Goal: Task Accomplishment & Management: Complete application form

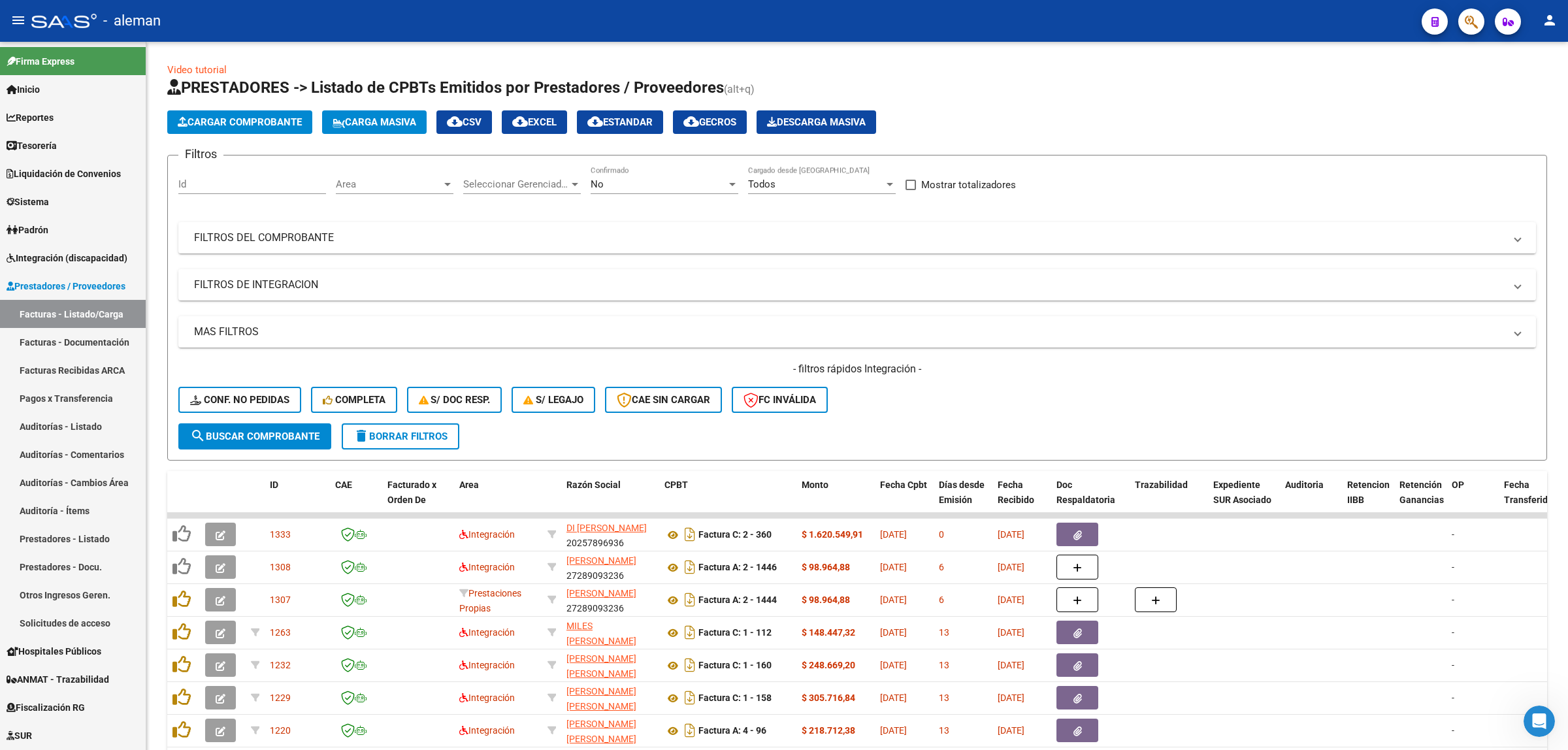
scroll to position [163, 0]
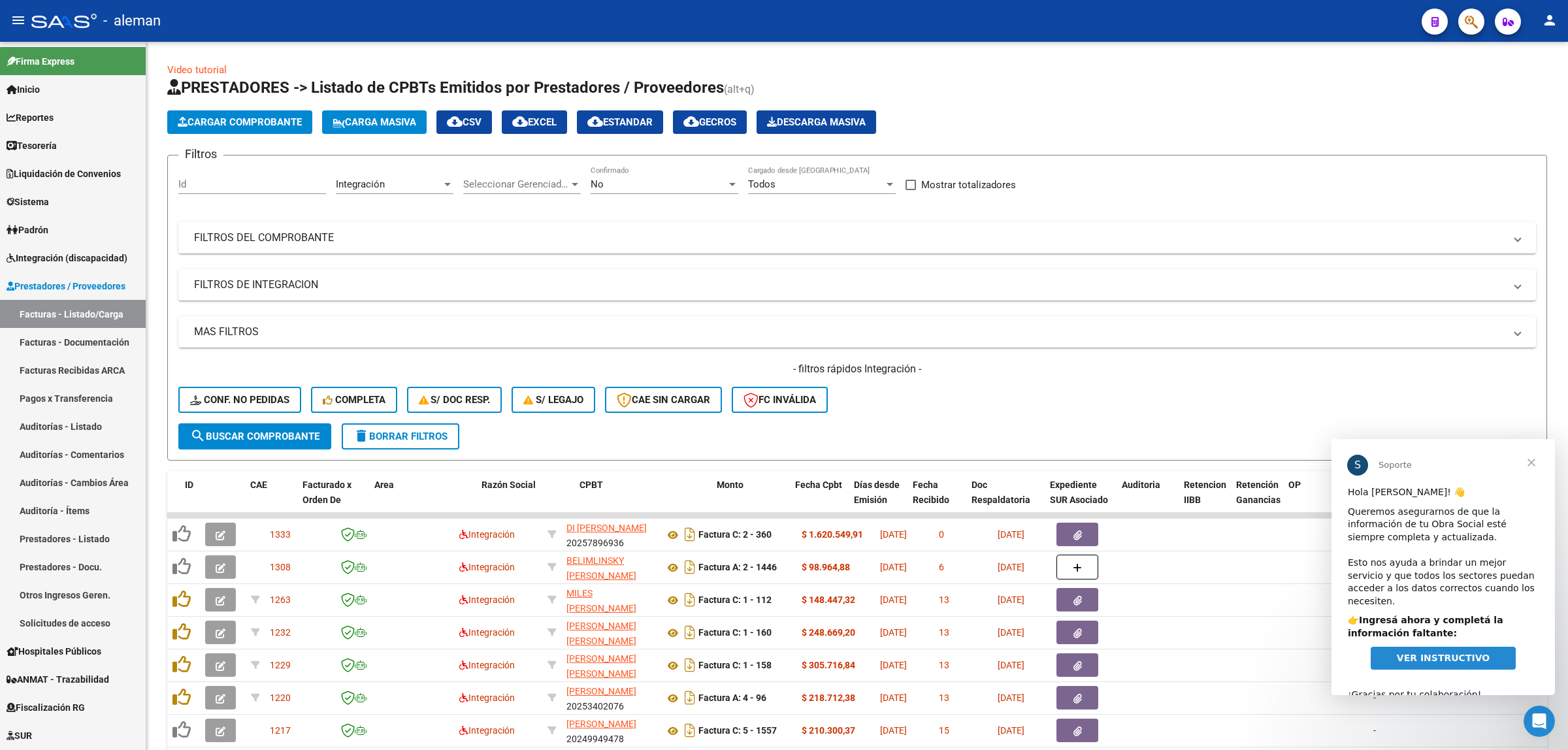
scroll to position [91, 0]
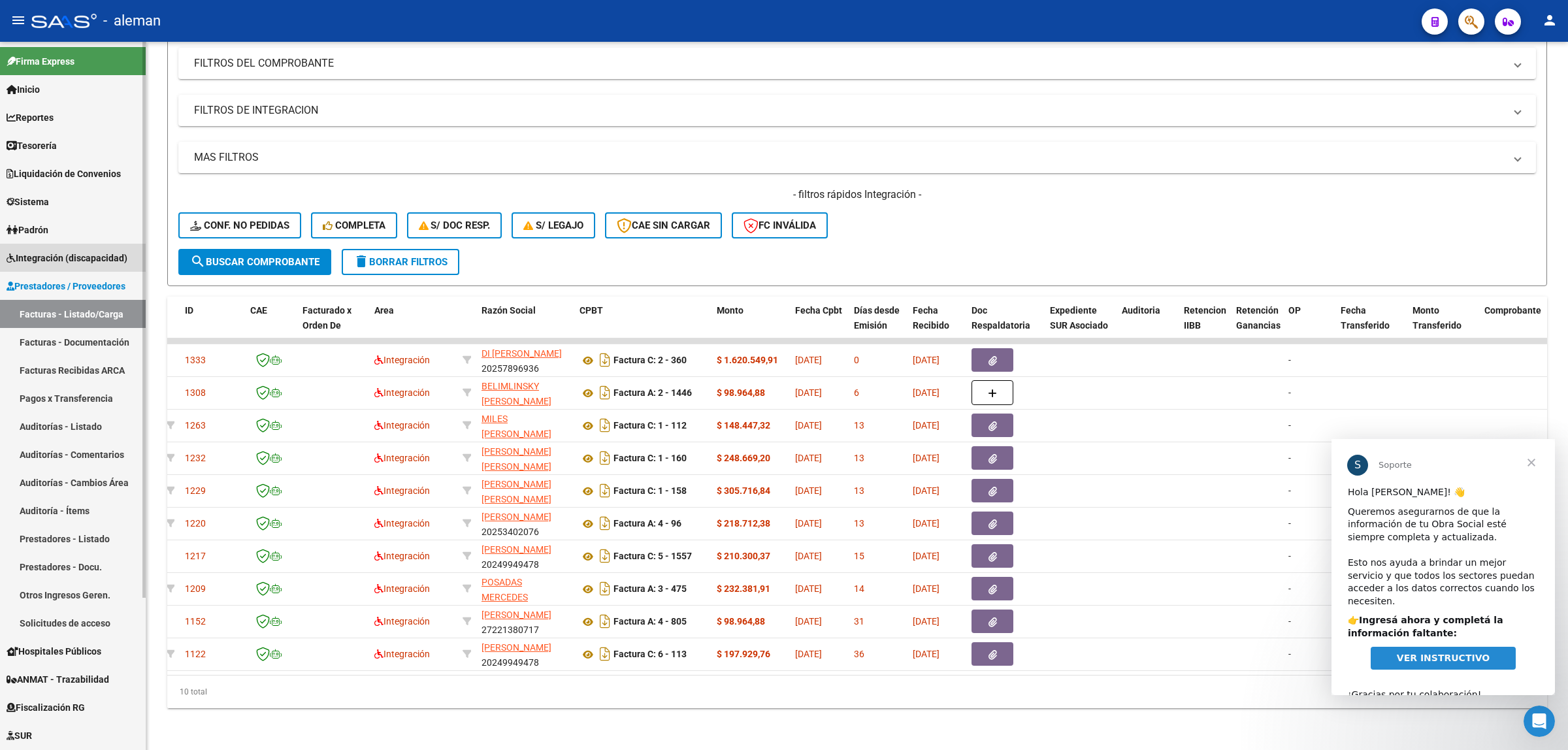
click at [88, 258] on span "Integración (discapacidad)" at bounding box center [67, 257] width 121 height 14
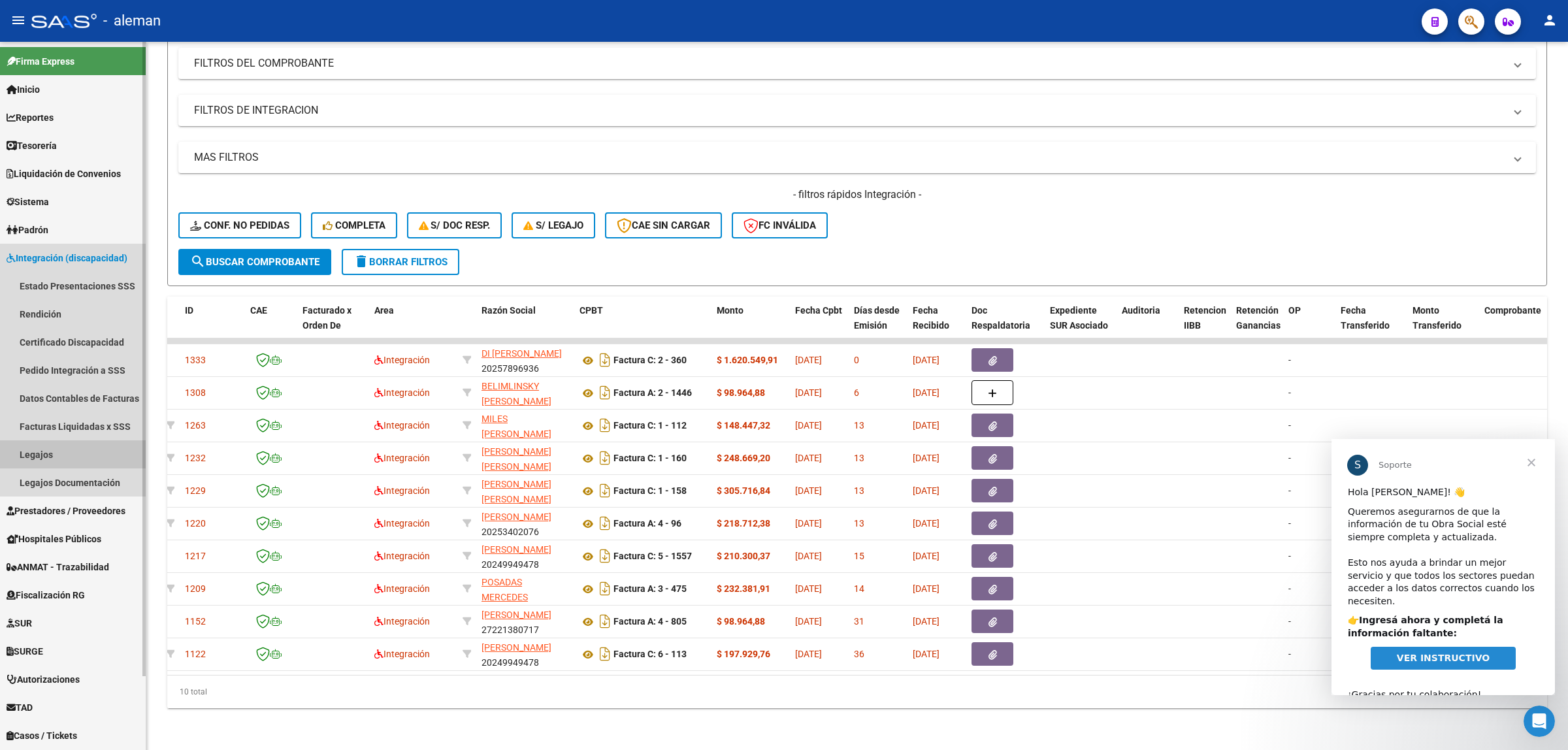
click at [56, 449] on link "Legajos" at bounding box center [72, 454] width 145 height 28
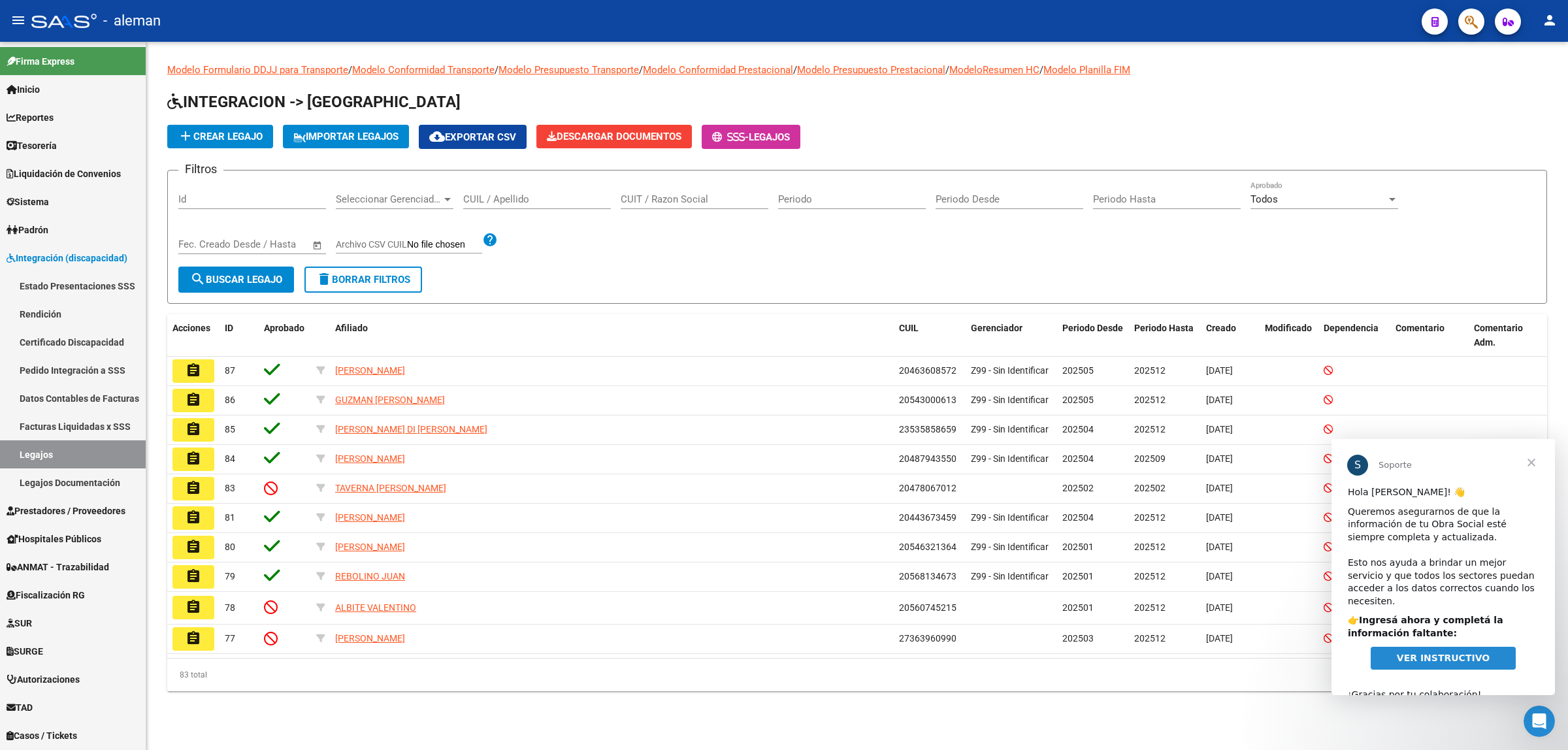
click at [574, 203] on input "CUIL / Apellido" at bounding box center [537, 199] width 148 height 12
paste input "Gowland"
type input "Gowland"
click at [223, 282] on span "search Buscar Legajo" at bounding box center [236, 279] width 92 height 12
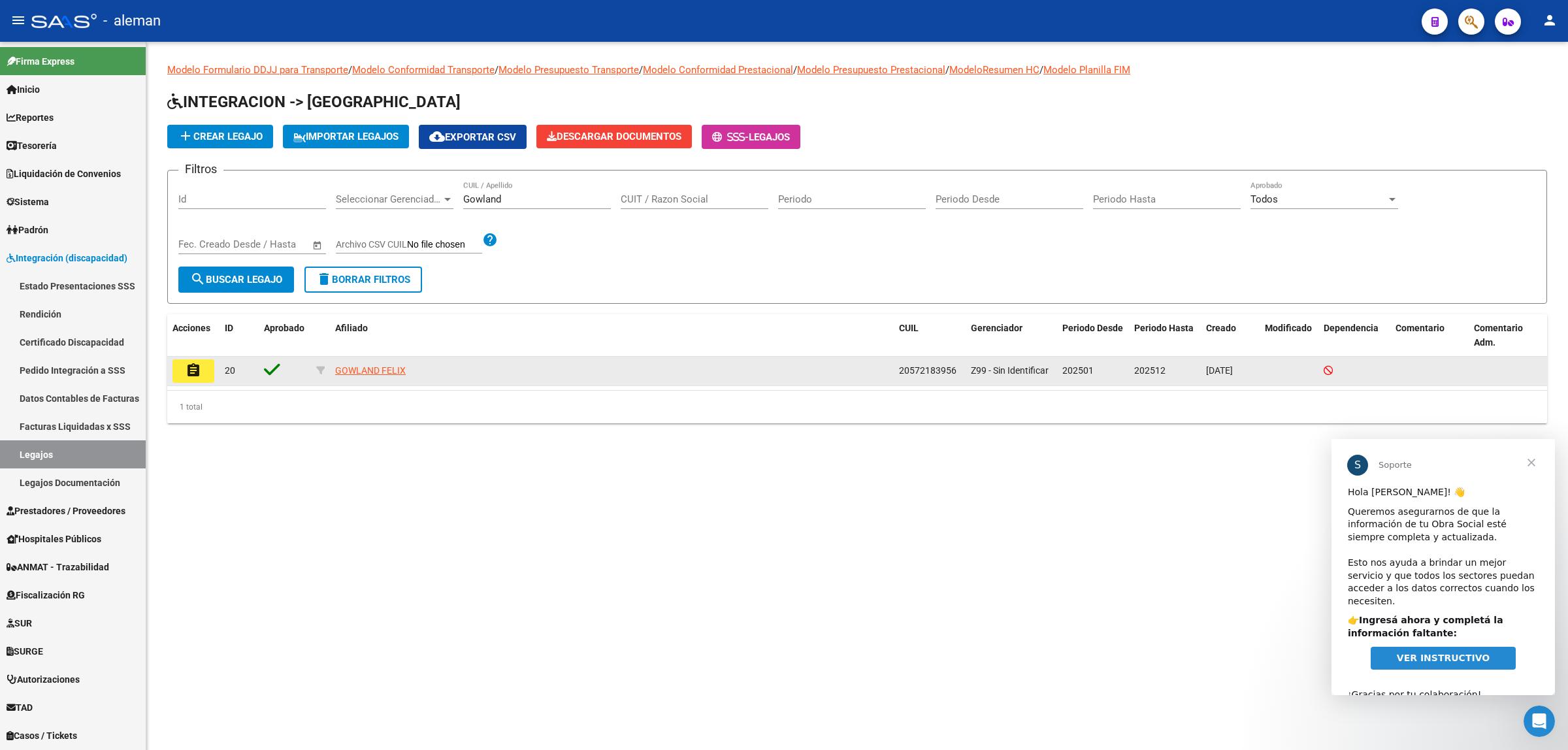
click at [196, 371] on mat-icon "assignment" at bounding box center [193, 370] width 16 height 16
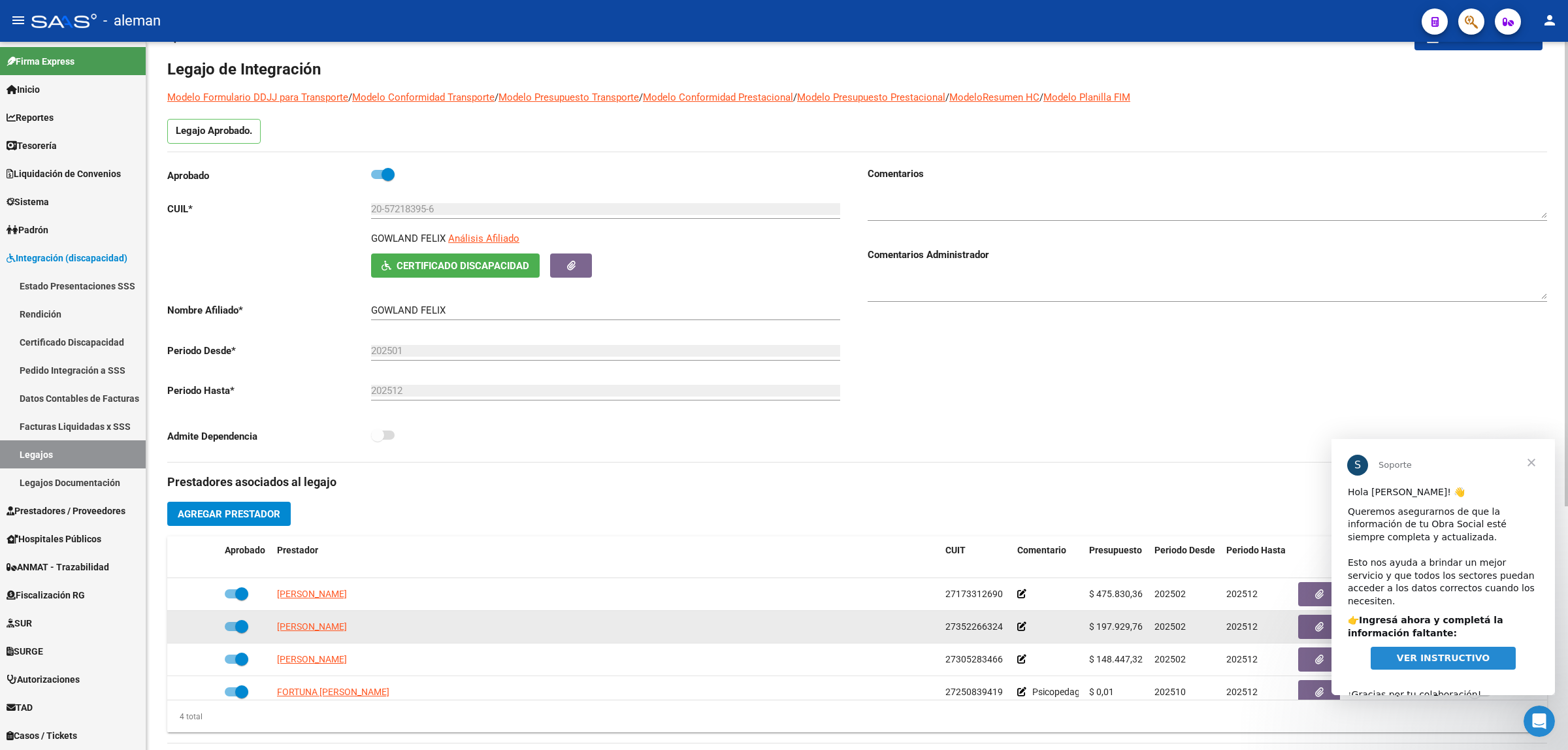
scroll to position [81, 0]
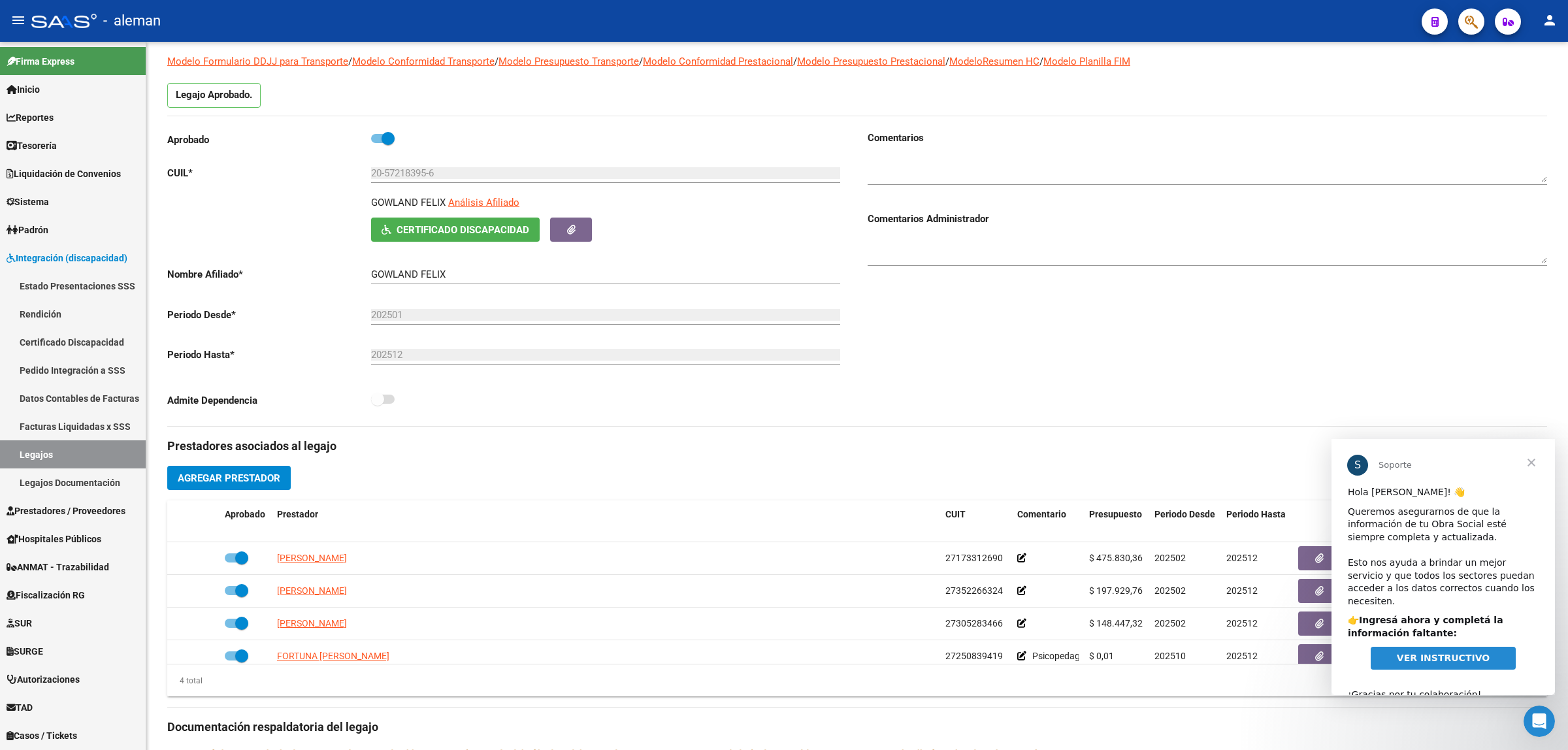
click at [1532, 458] on span "Cerrar" at bounding box center [1531, 462] width 47 height 47
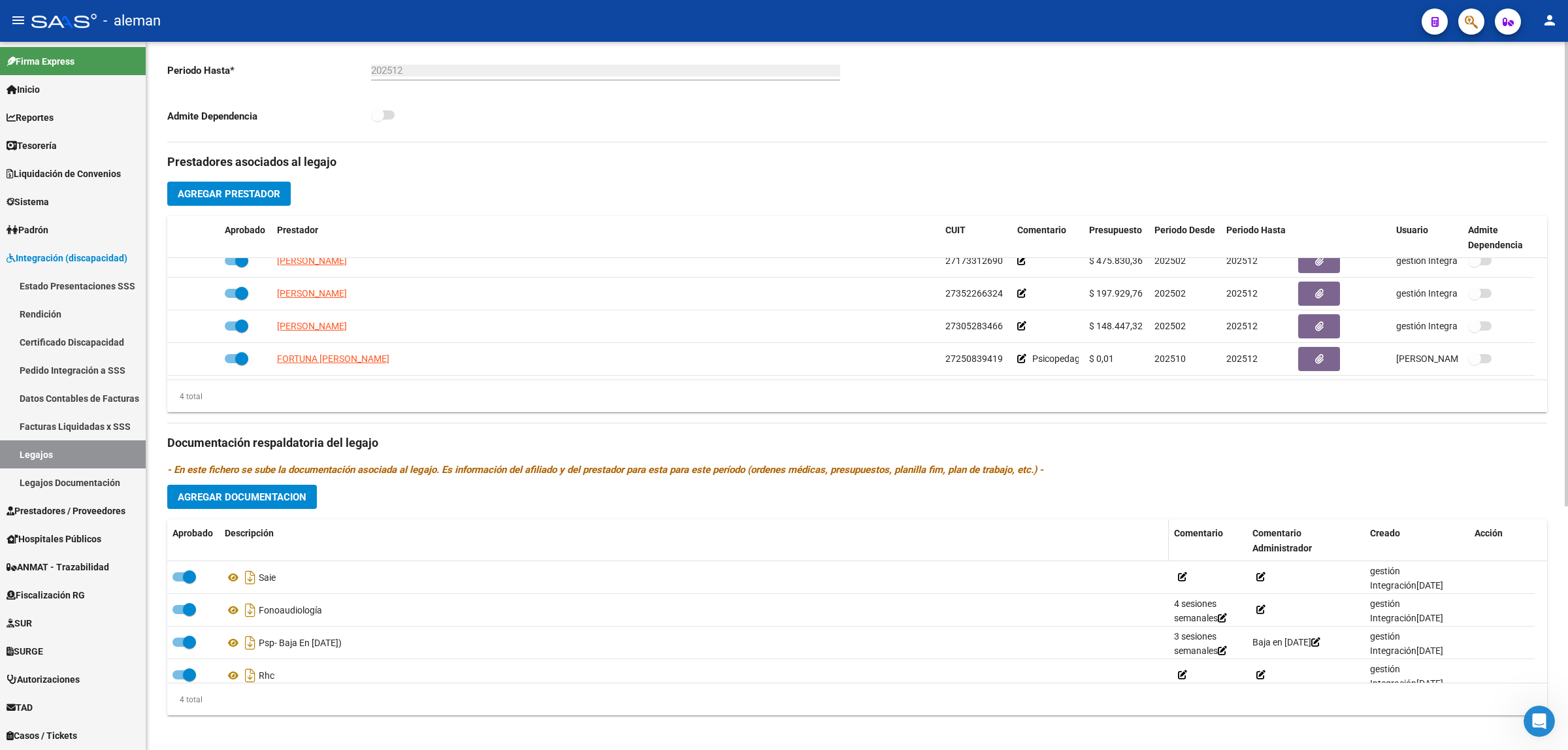
scroll to position [372, 0]
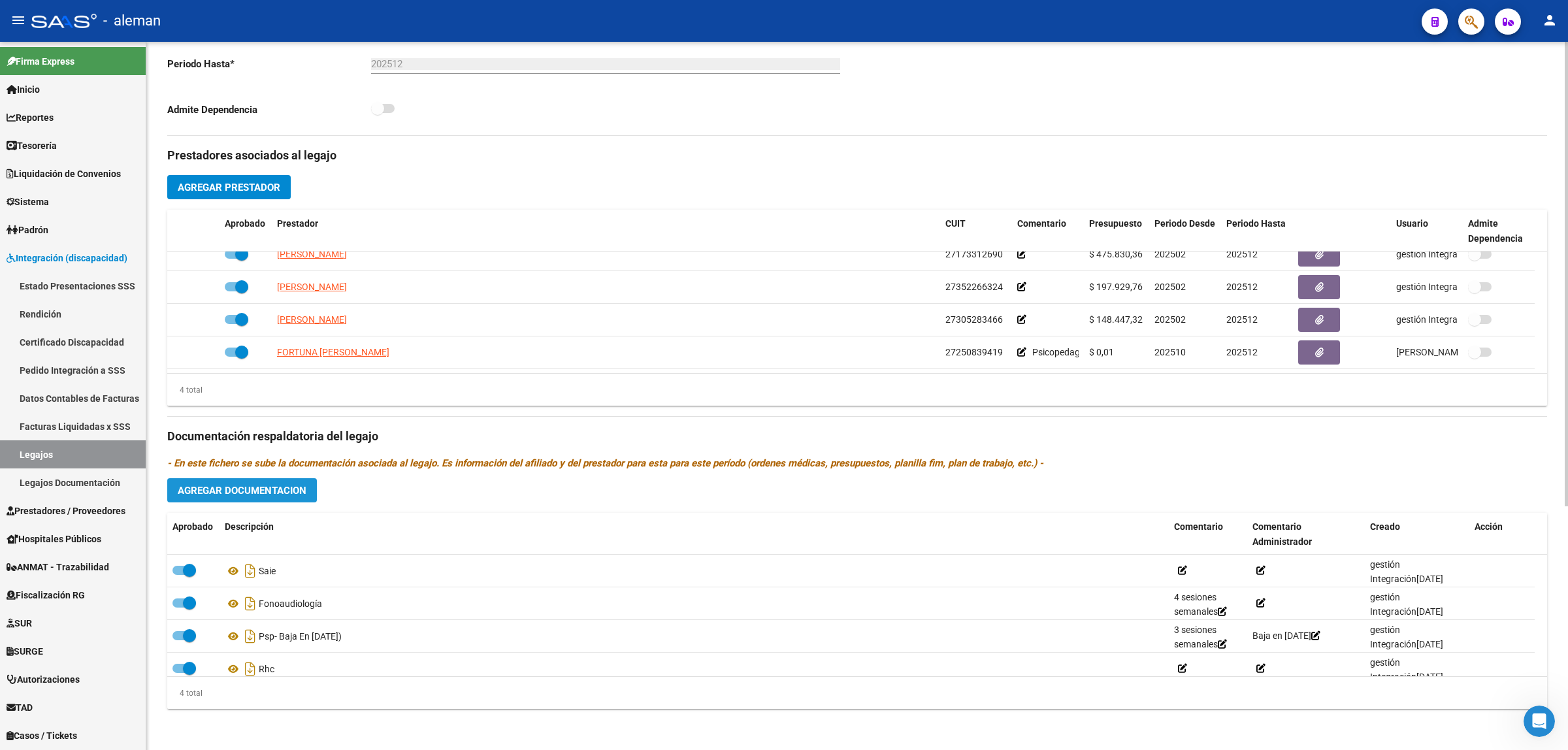
click at [279, 490] on span "Agregar Documentacion" at bounding box center [242, 490] width 129 height 12
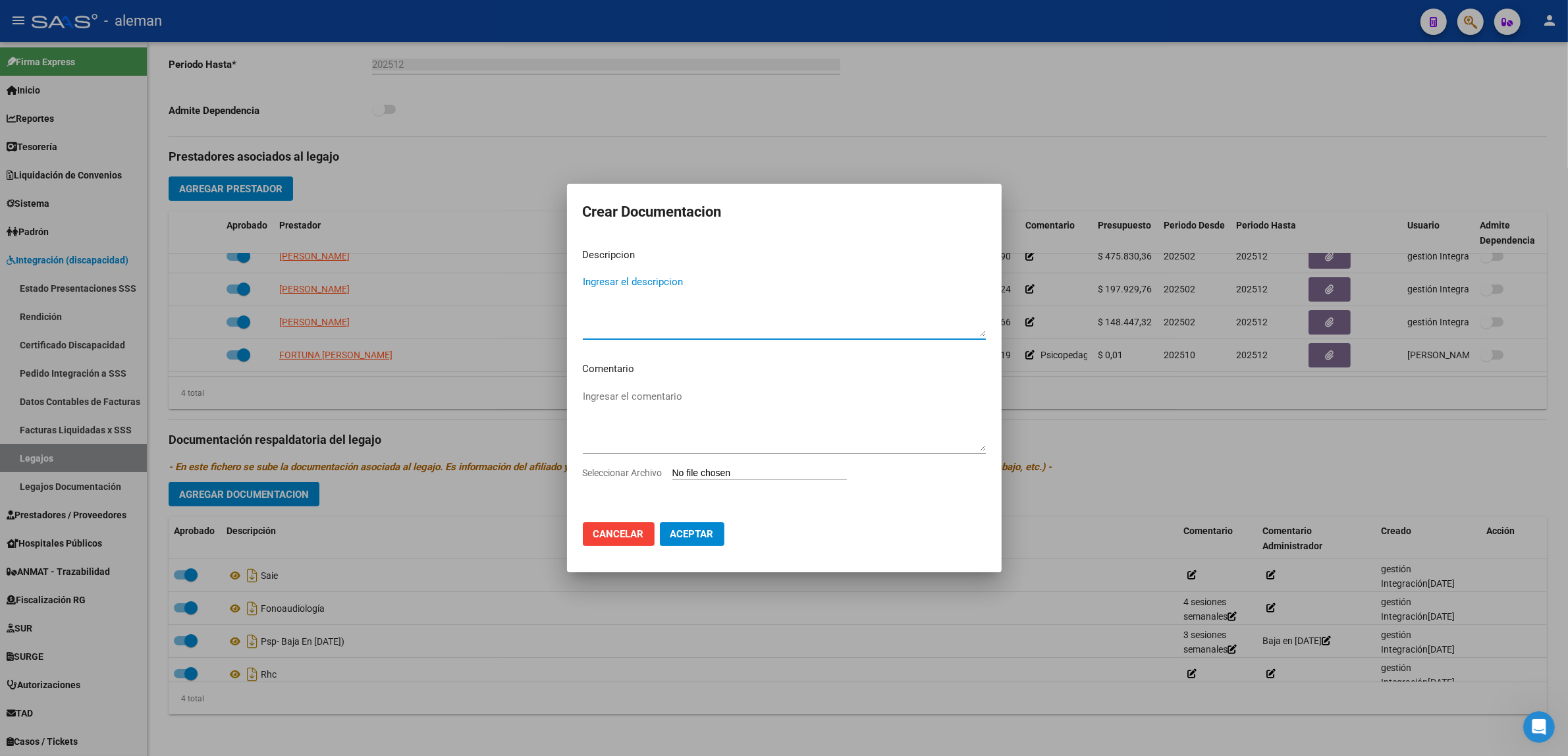
click at [633, 326] on textarea "Ingresar el descripcion" at bounding box center [784, 306] width 403 height 62
click at [598, 280] on textarea "Psp-(FORTUNA-desde oct a [DATE])" at bounding box center [784, 306] width 403 height 62
click at [600, 277] on textarea "Psp nuevo-(FORTUNA-desde oct a [DATE])" at bounding box center [784, 306] width 403 height 62
type textarea "Psp- nuevo-(FORTUNA-desde oct a [DATE])"
click at [709, 473] on input "Seleccionar Archivo" at bounding box center [760, 474] width 175 height 12
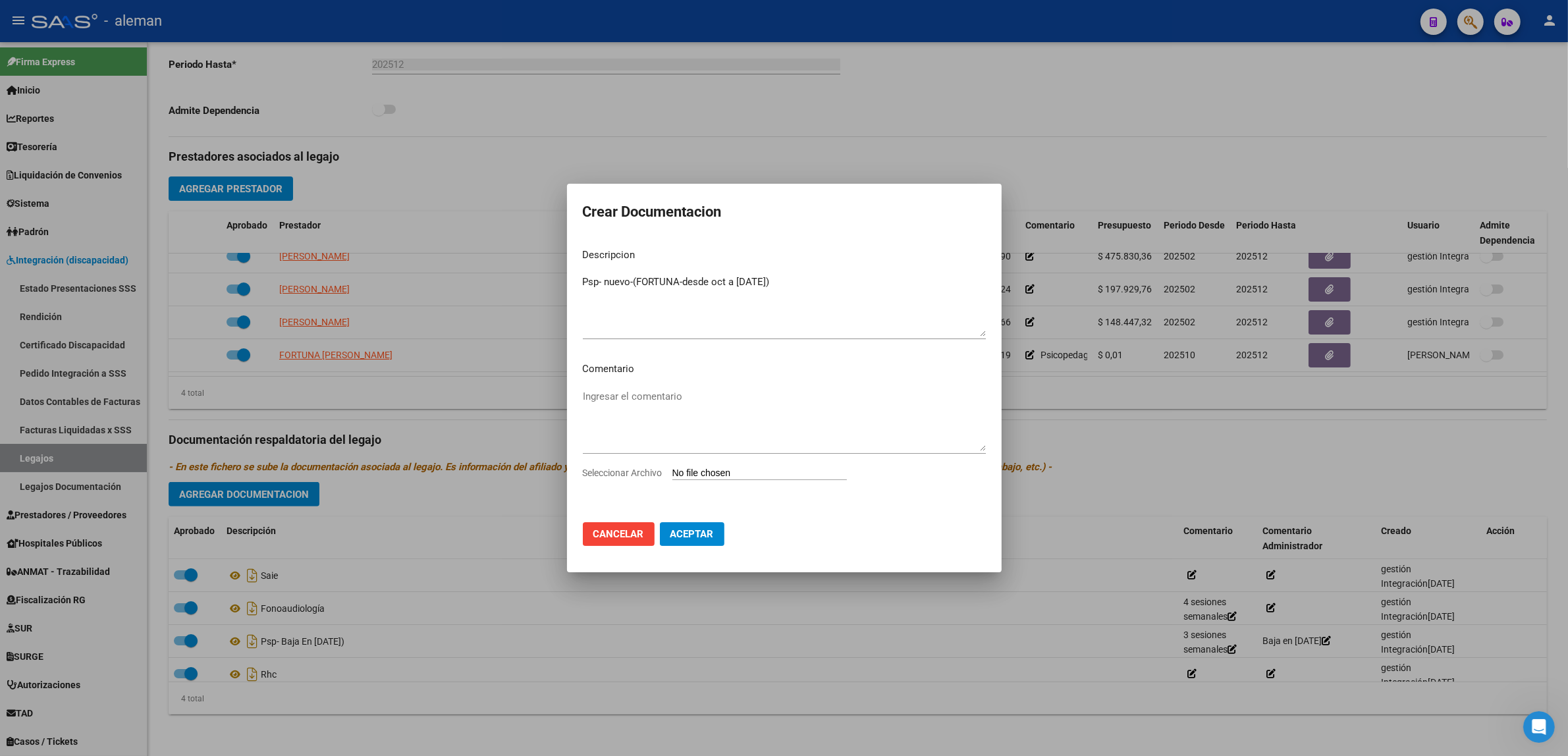
type input "C:\fakepath\Psicopedagoga -oct a [DATE]-falta conformidad-NOTA-.pdf"
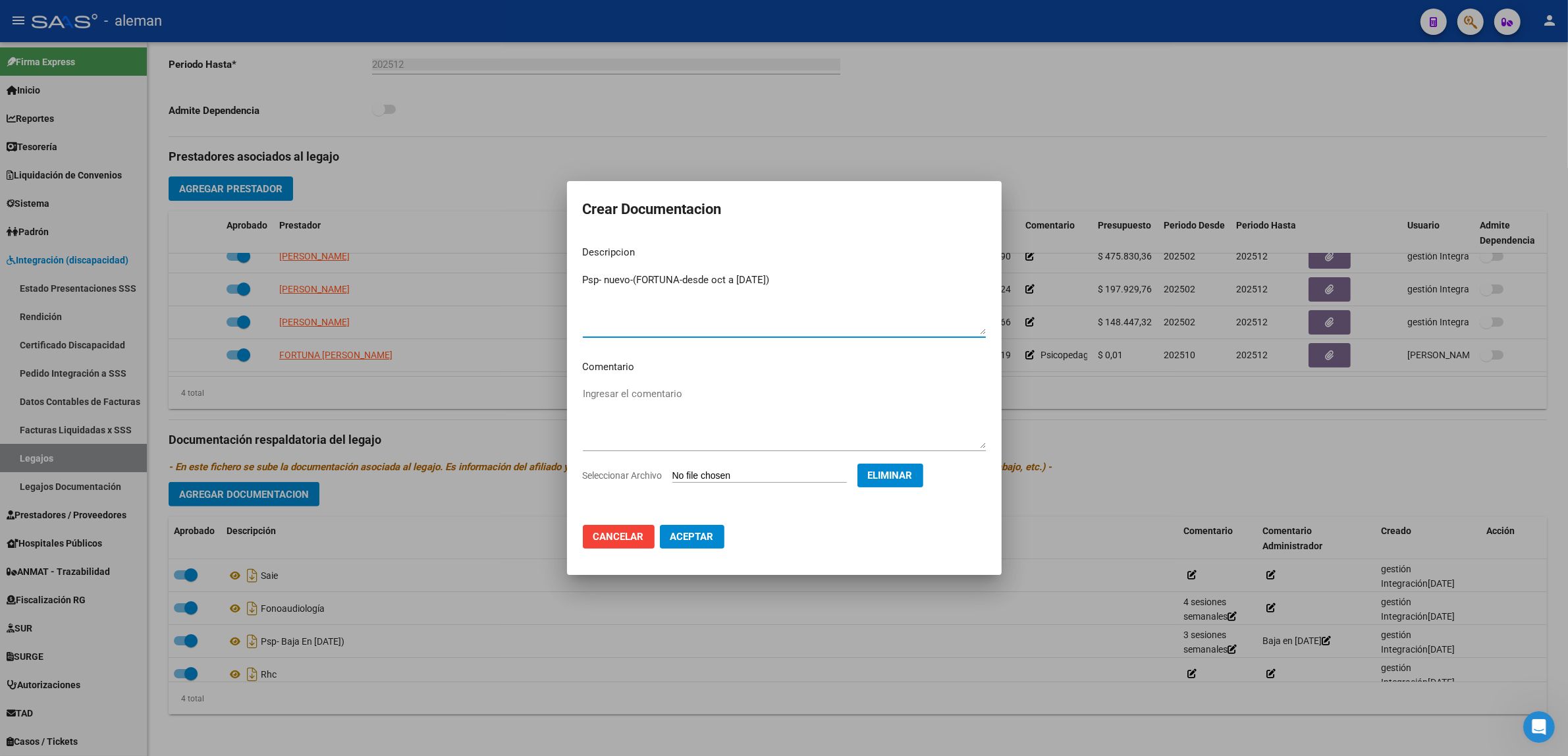
drag, startPoint x: 789, startPoint y: 282, endPoint x: 583, endPoint y: 282, distance: 206.0
click at [583, 282] on textarea "Psp- nuevo-(FORTUNA-desde oct a [DATE])" at bounding box center [784, 303] width 403 height 62
click at [618, 544] on button "Cancelar" at bounding box center [619, 537] width 72 height 24
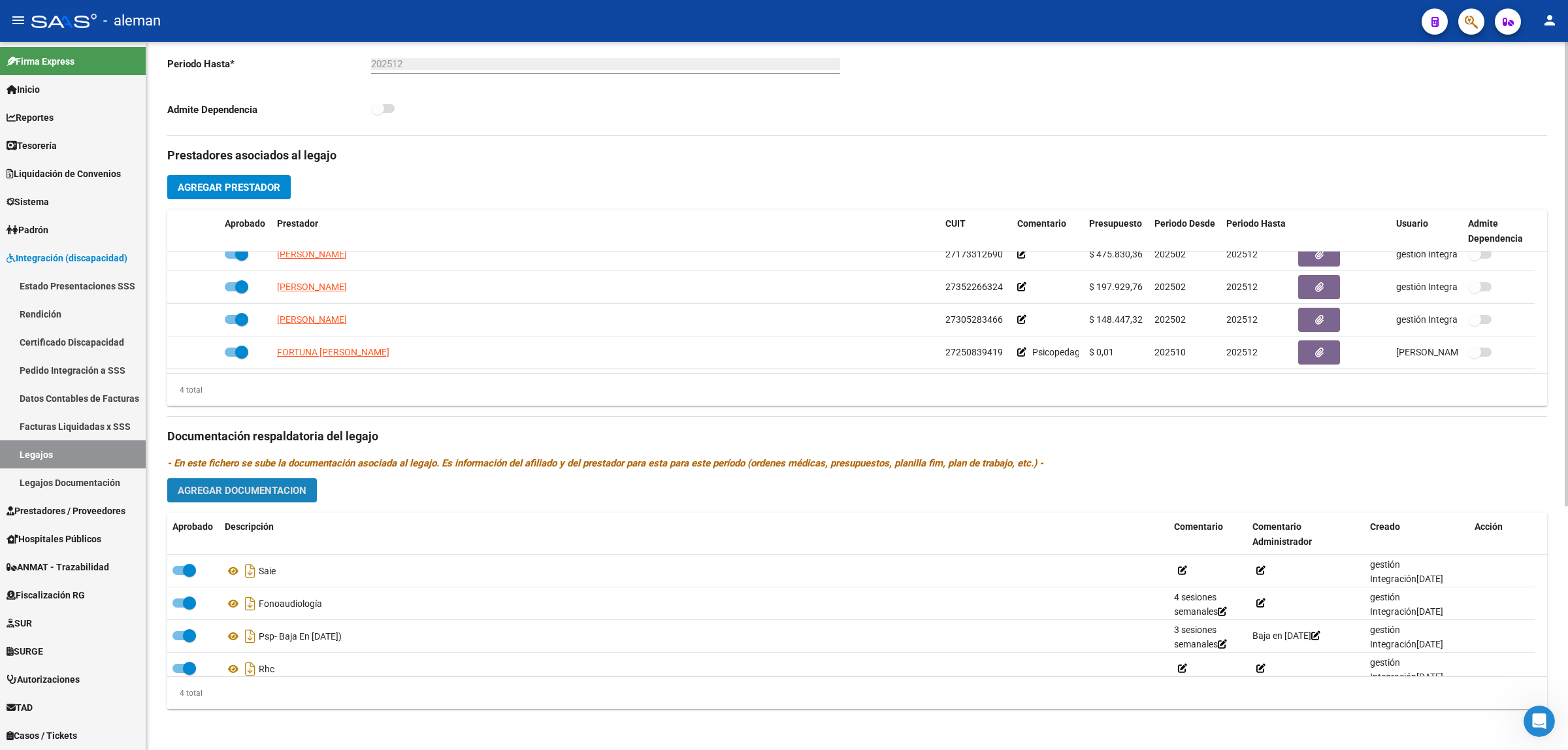
click at [285, 494] on span "Agregar Documentacion" at bounding box center [242, 490] width 129 height 12
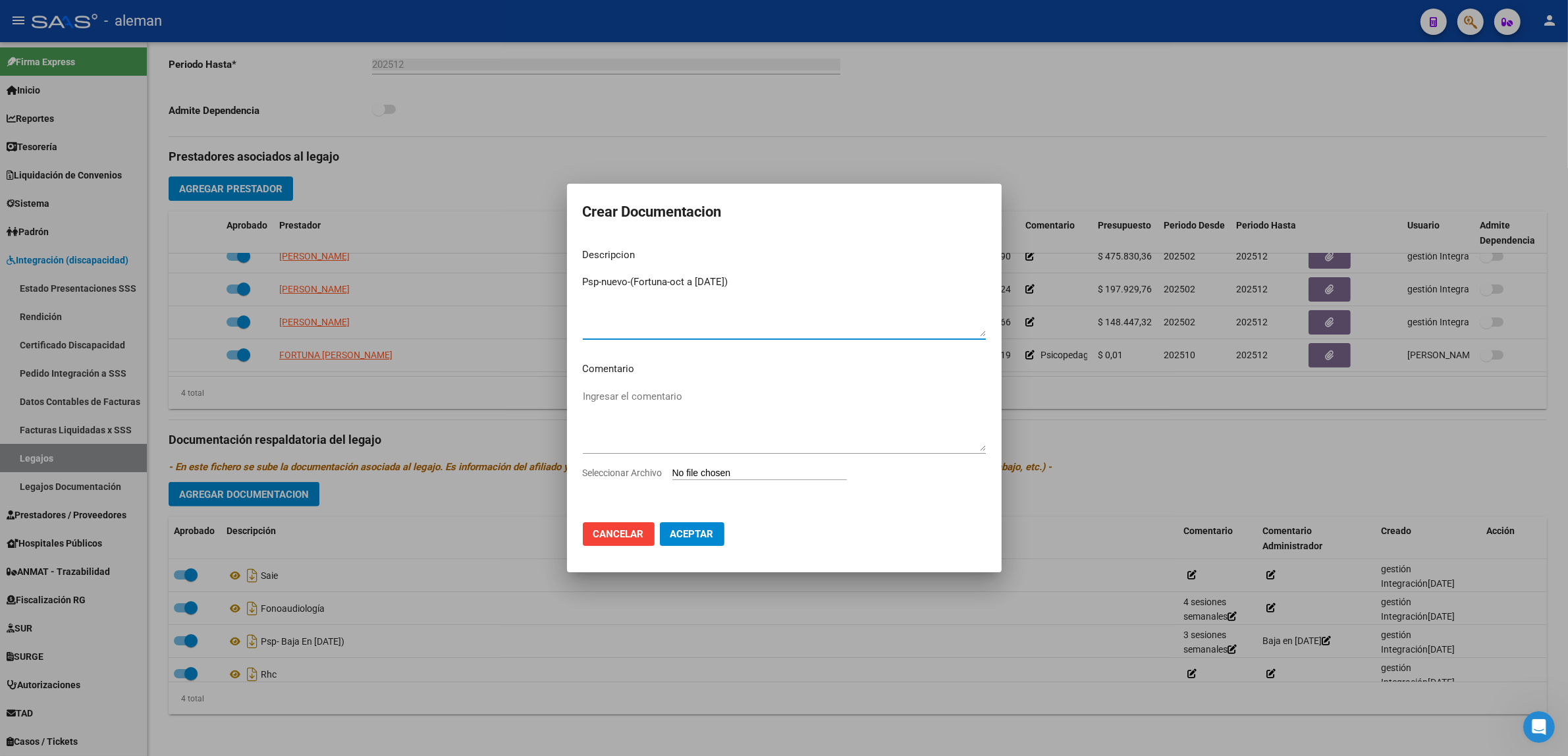
type textarea "Psp-nuevo-(Fortuna-oct a [DATE])"
click at [696, 445] on textarea "Ingresar el comentario" at bounding box center [784, 420] width 403 height 62
type textarea "cambio de profesional"
click at [728, 474] on input "Seleccionar Archivo" at bounding box center [760, 474] width 175 height 12
type input "C:\fakepath\Psicopedagoga -oct a [DATE].pdf"
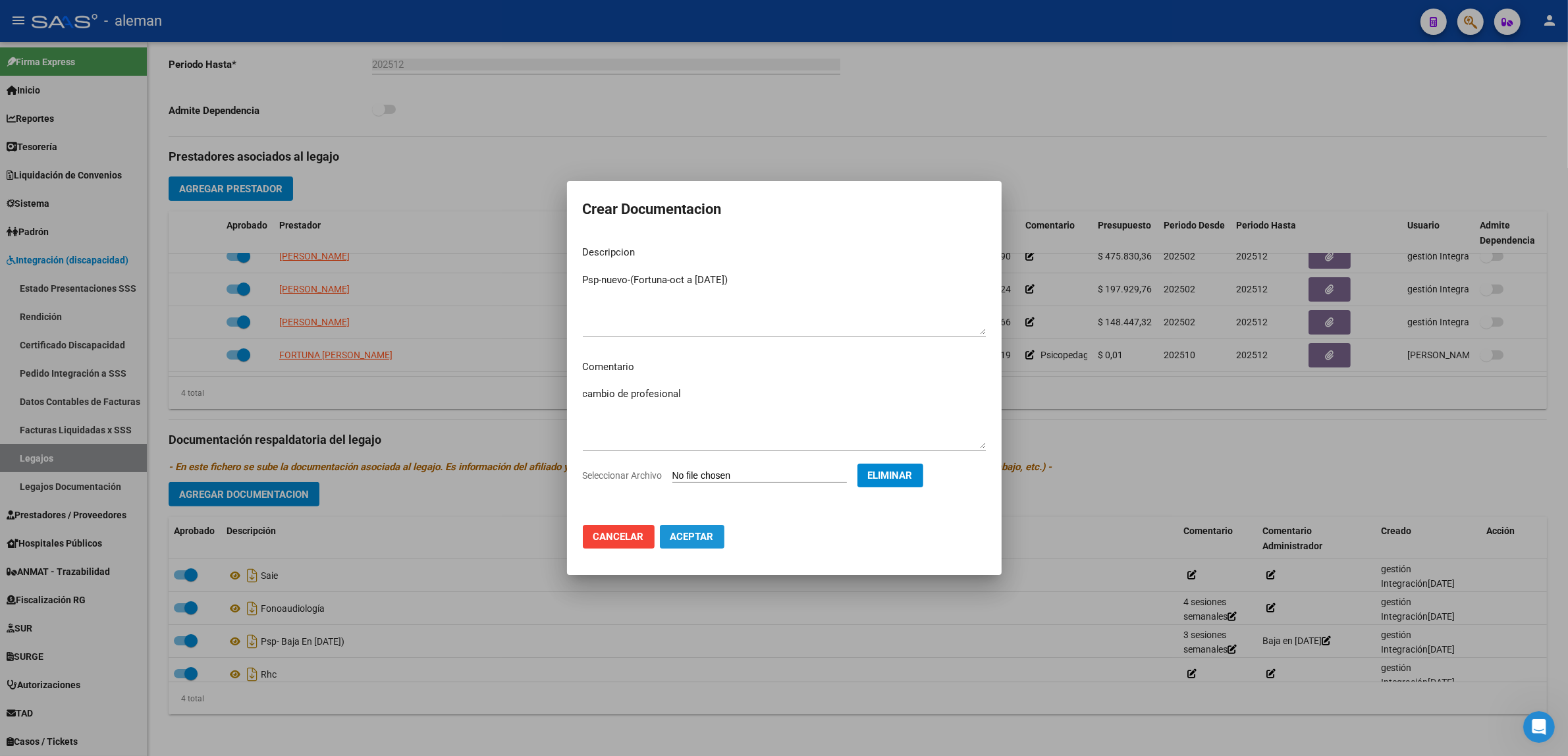
click at [703, 540] on span "Aceptar" at bounding box center [692, 537] width 43 height 12
checkbox input "false"
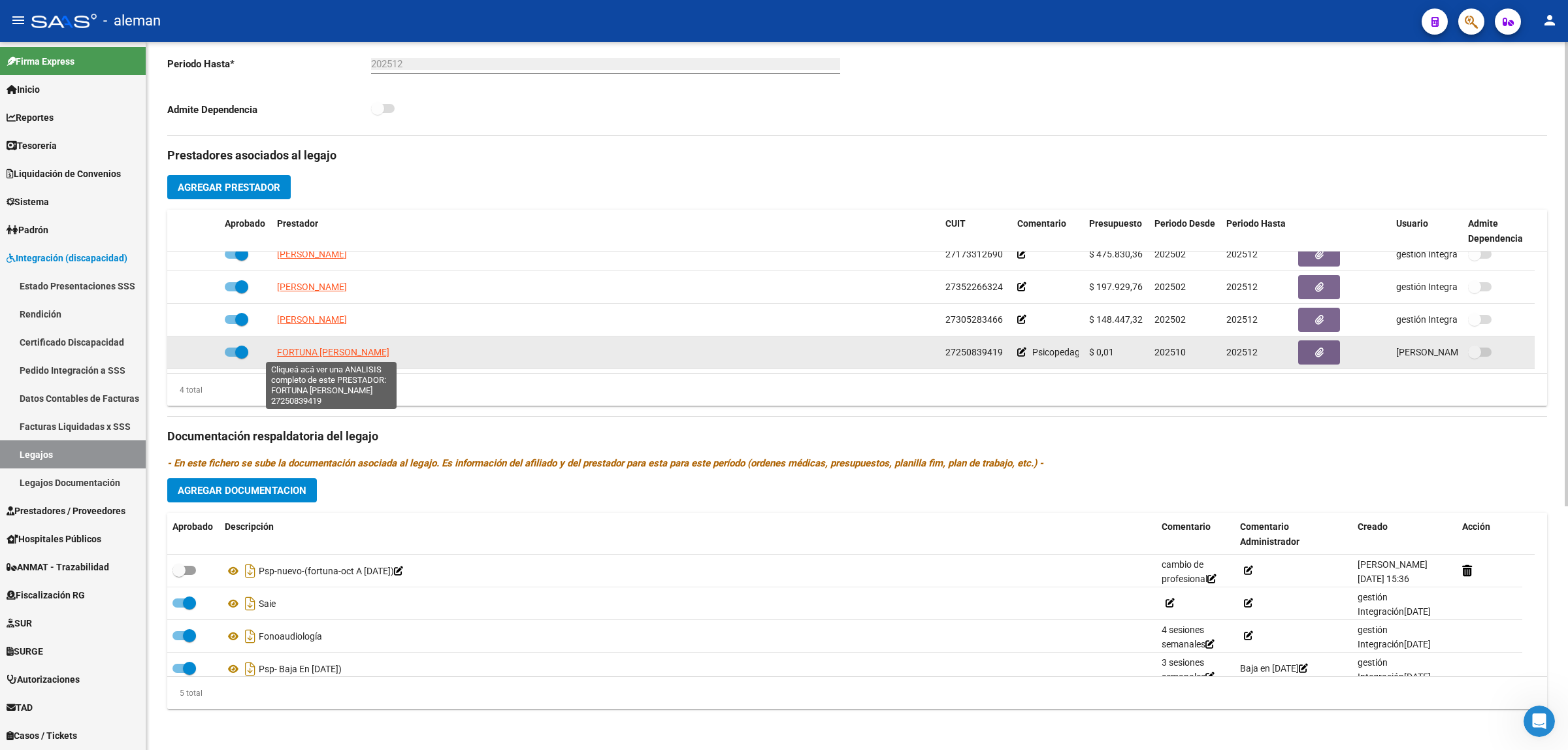
drag, startPoint x: 399, startPoint y: 348, endPoint x: 278, endPoint y: 356, distance: 121.3
click at [278, 356] on div "FORTUNA [PERSON_NAME]" at bounding box center [606, 352] width 658 height 15
copy span "FORTUNA [PERSON_NAME]"
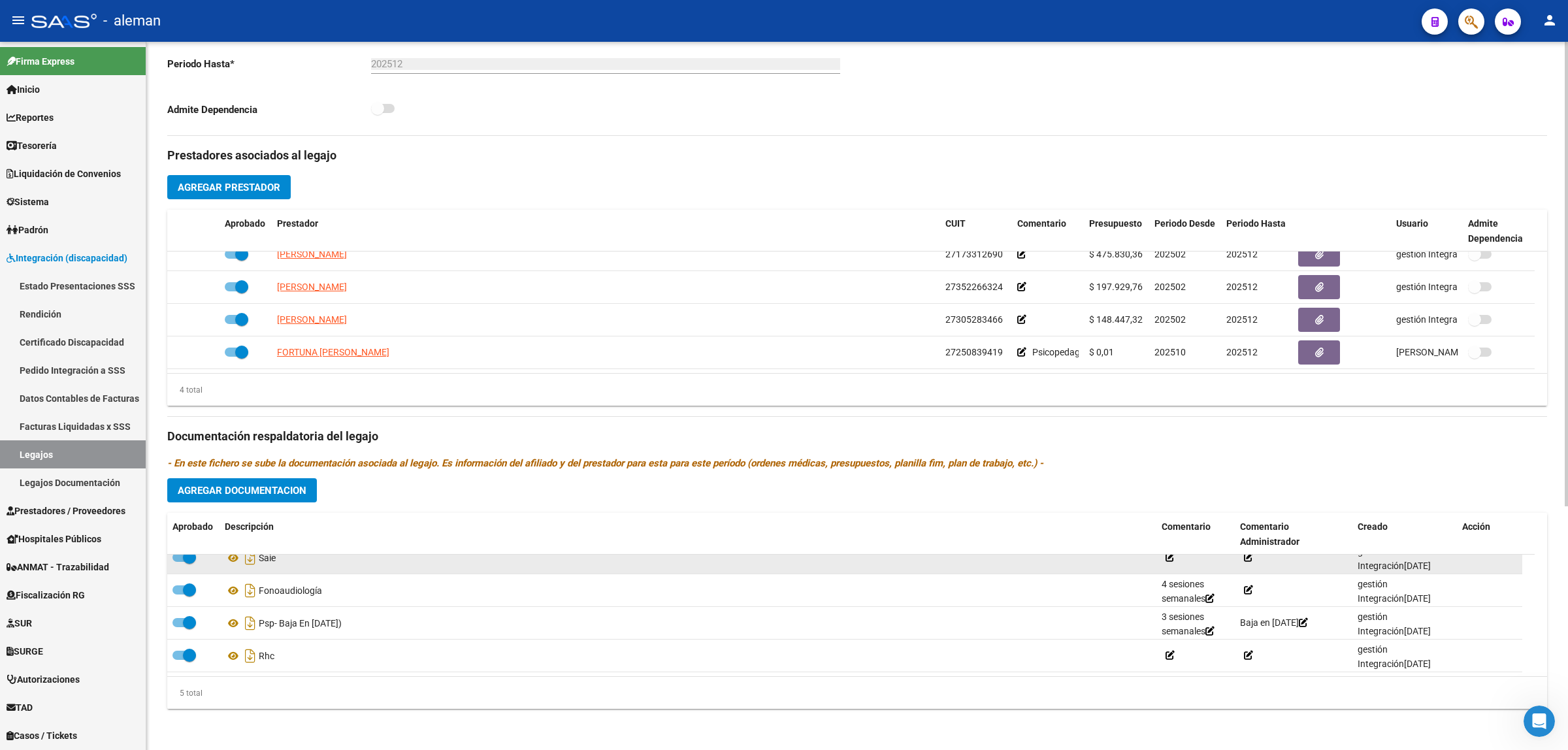
scroll to position [0, 0]
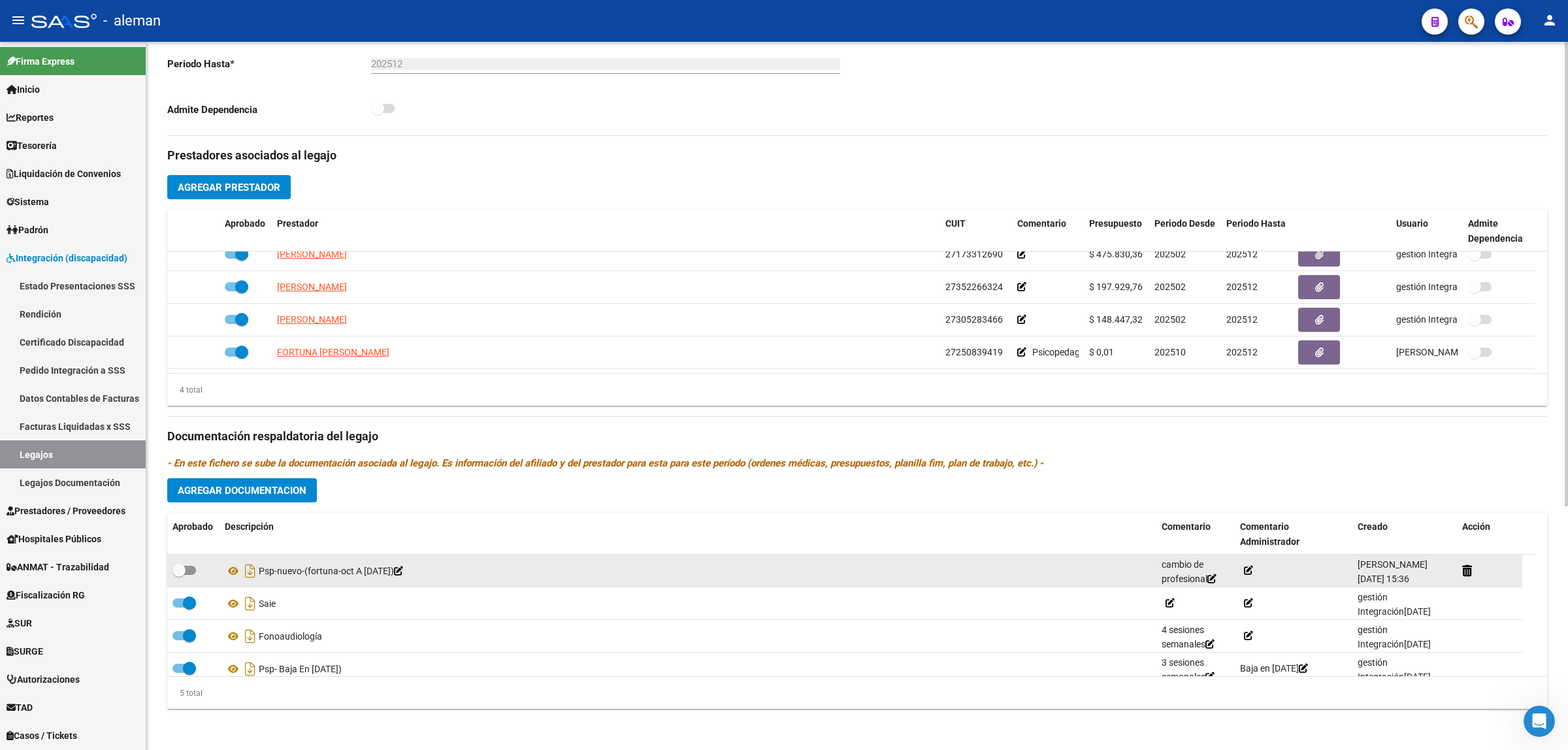
click at [196, 572] on div at bounding box center [193, 571] width 42 height 17
click at [190, 572] on span at bounding box center [184, 570] width 24 height 9
click at [179, 575] on input "checkbox" at bounding box center [178, 575] width 1 height 1
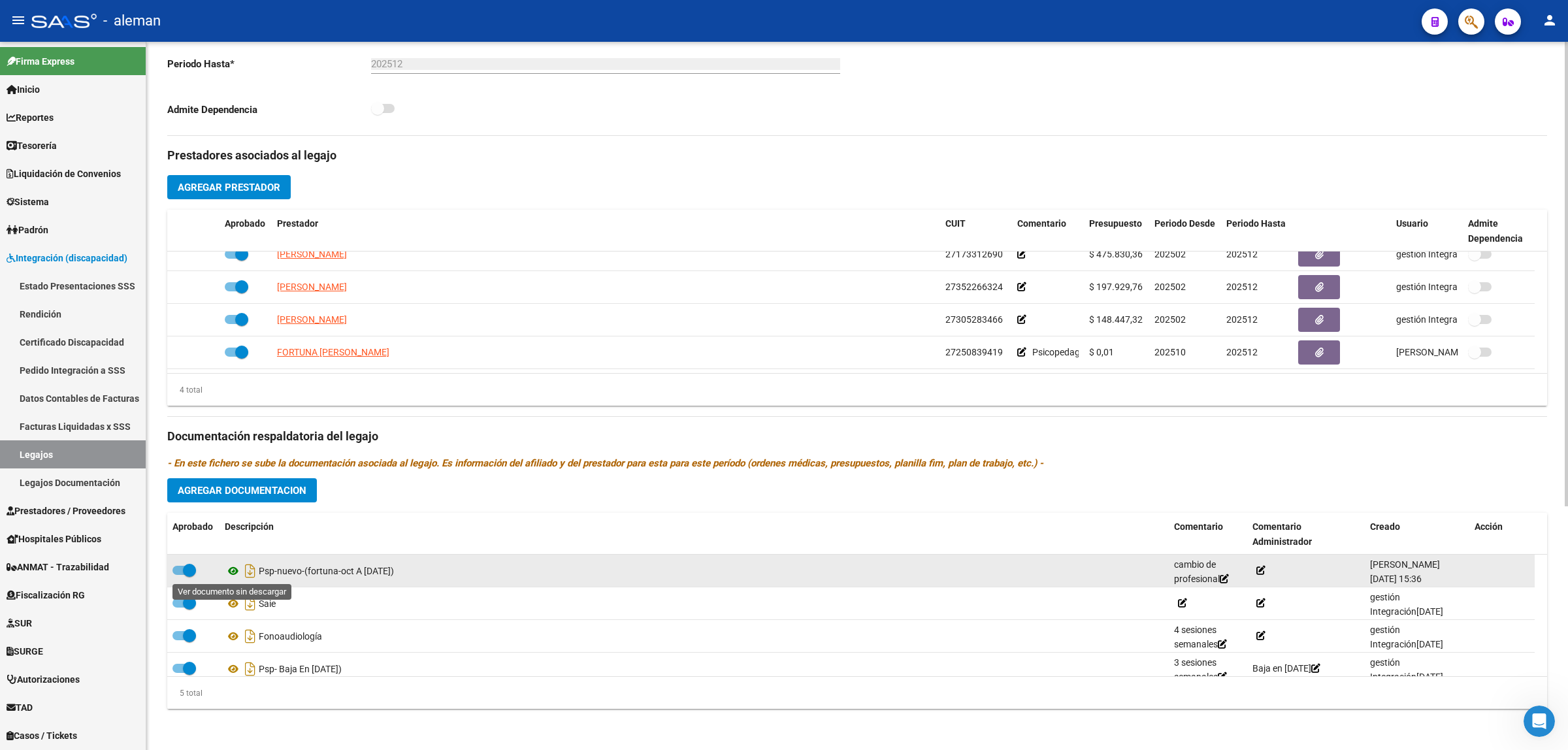
click at [234, 576] on icon at bounding box center [233, 570] width 17 height 16
click at [177, 566] on span at bounding box center [184, 570] width 24 height 9
click at [178, 575] on input "checkbox" at bounding box center [178, 575] width 1 height 1
checkbox input "false"
click at [1229, 576] on icon at bounding box center [1224, 578] width 9 height 9
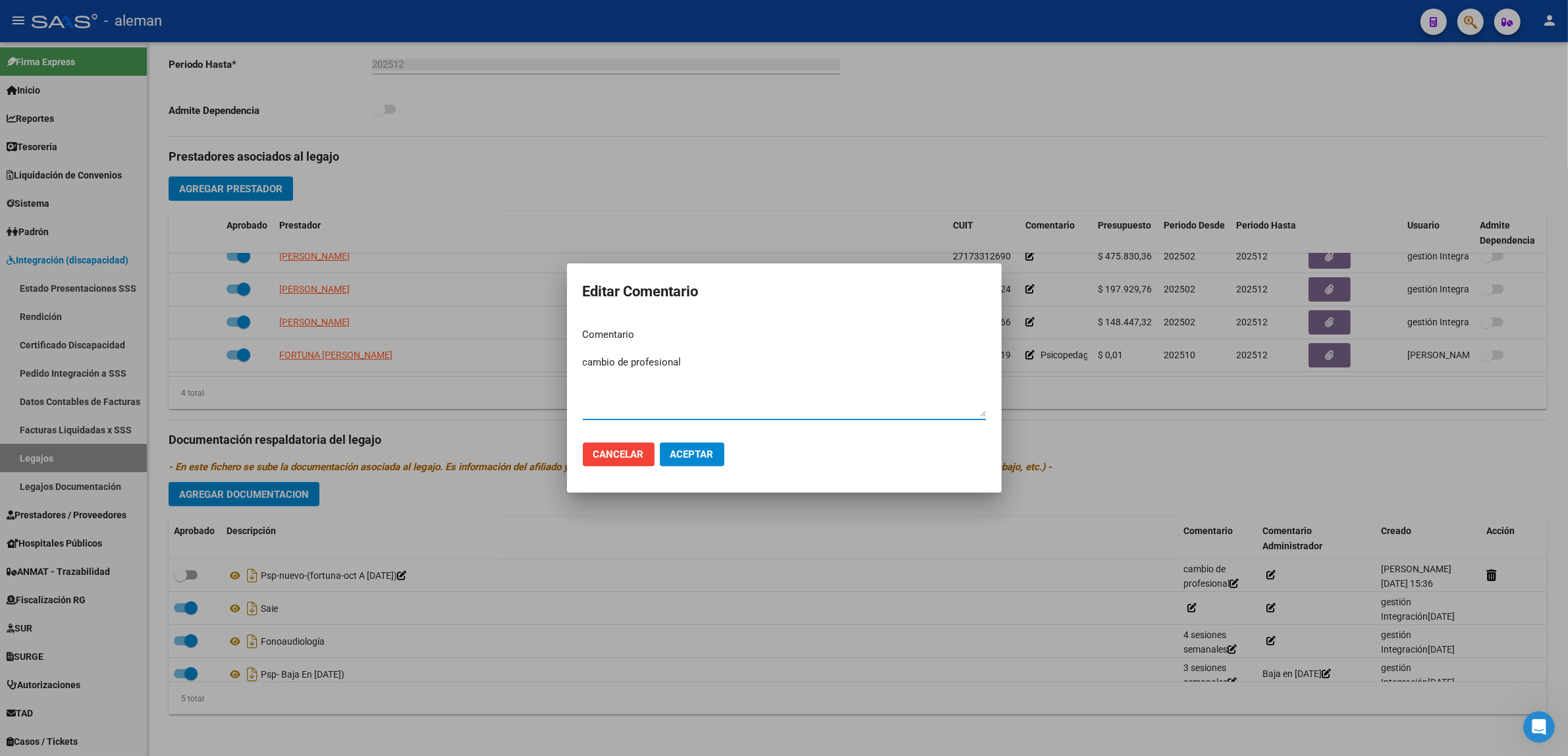
click at [677, 402] on textarea "cambio de profesional" at bounding box center [784, 386] width 403 height 62
drag, startPoint x: 692, startPoint y: 359, endPoint x: 562, endPoint y: 359, distance: 130.0
click at [562, 359] on div "Editar Comentario Comentario cambio de profesional Ingresar el comentario Cance…" at bounding box center [784, 378] width 1568 height 756
type textarea "3 SESIONES SEMANALES"
click at [700, 452] on span "Aceptar" at bounding box center [692, 454] width 43 height 12
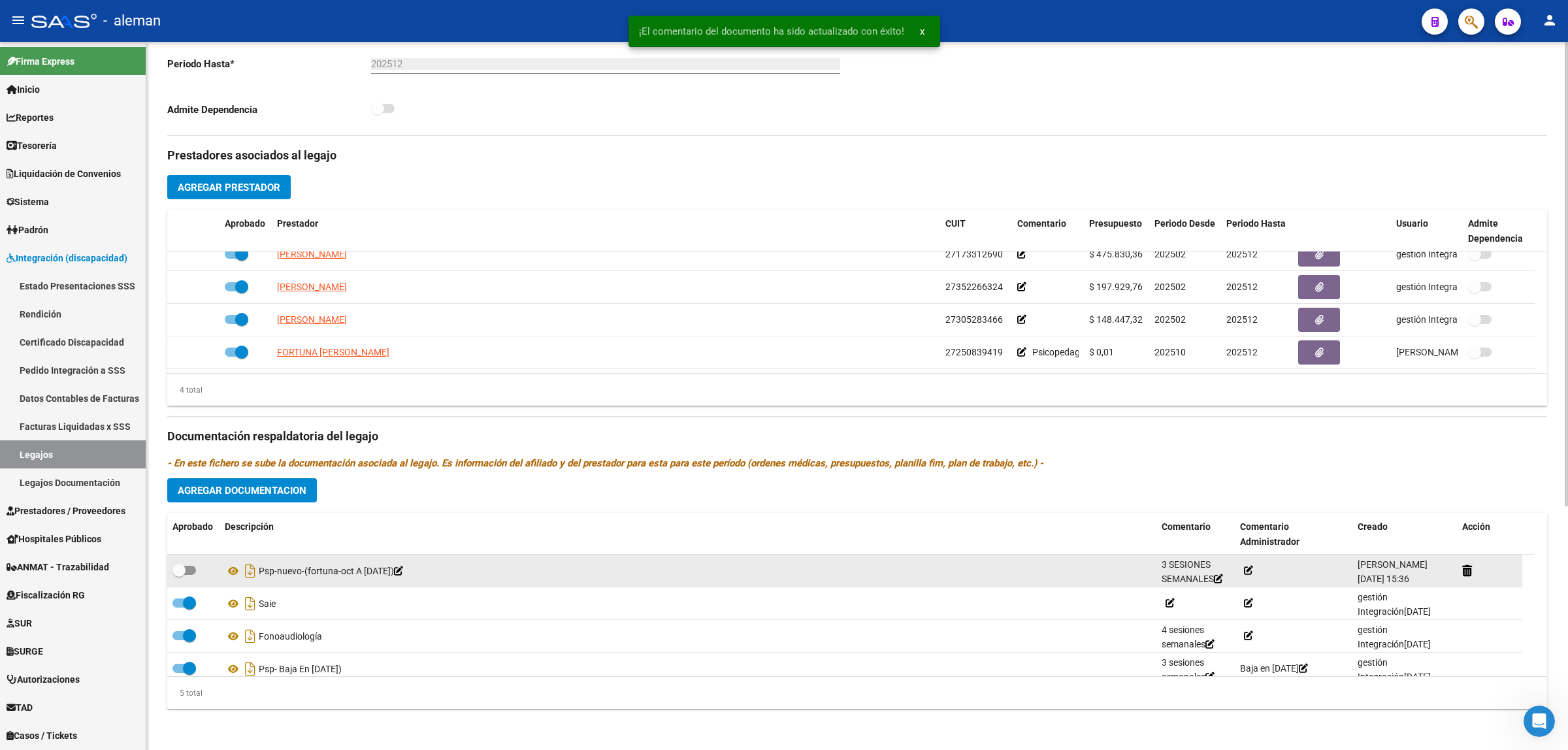
click at [195, 570] on span at bounding box center [184, 570] width 24 height 9
click at [179, 575] on input "checkbox" at bounding box center [178, 575] width 1 height 1
checkbox input "true"
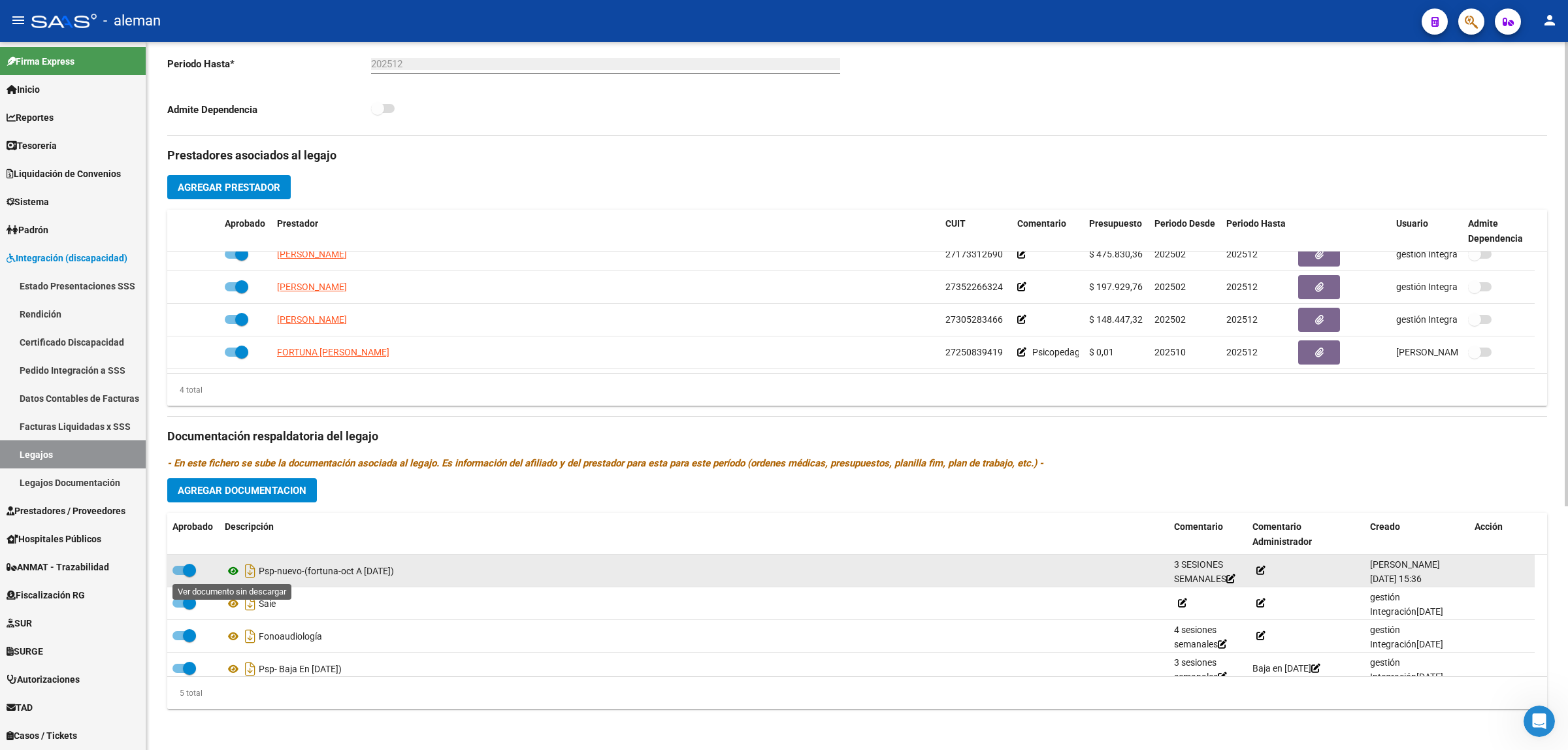
click at [230, 573] on icon at bounding box center [233, 570] width 17 height 16
click at [1258, 568] on icon at bounding box center [1261, 570] width 9 height 9
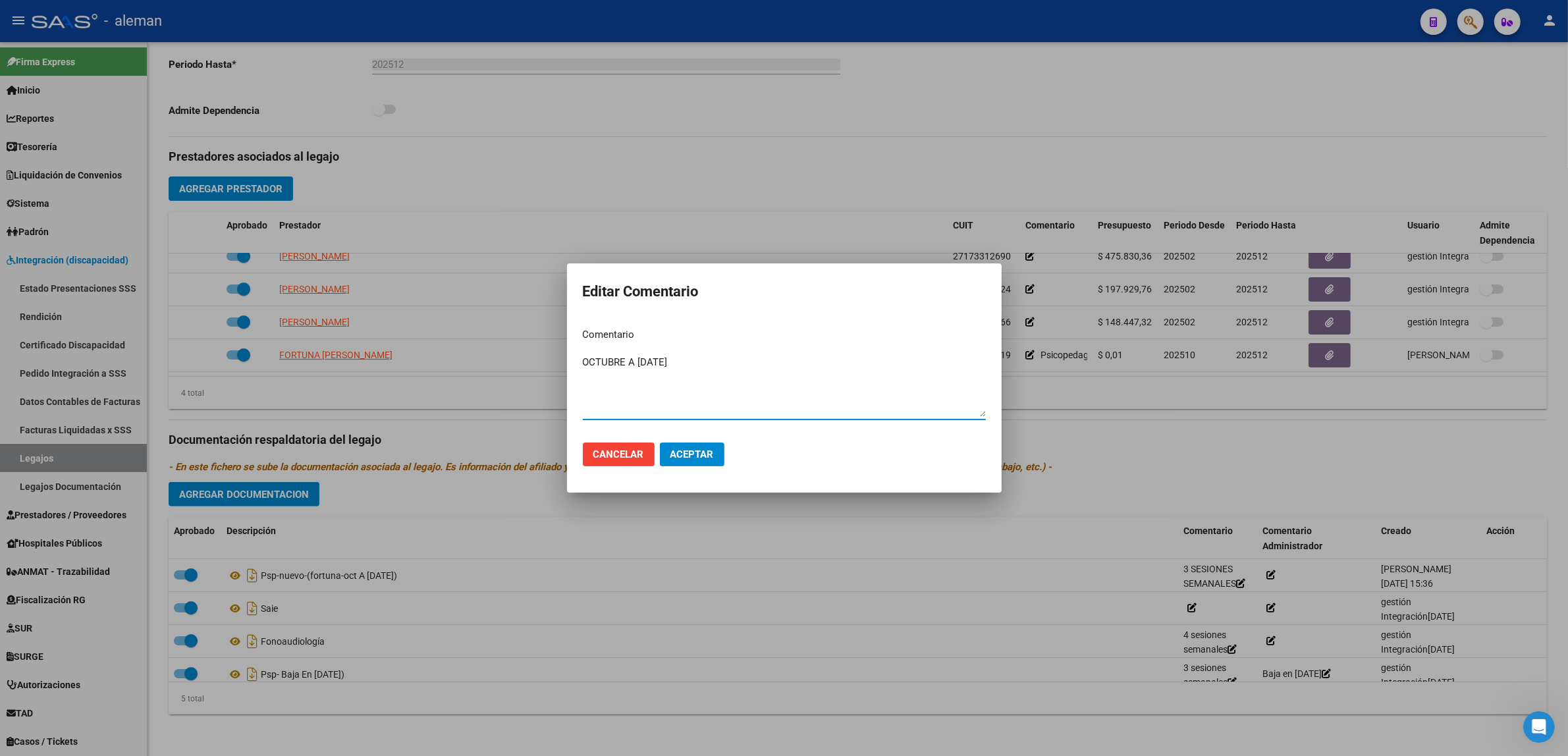
type textarea "OCTUBRE A [DATE]"
click at [712, 455] on span "Aceptar" at bounding box center [692, 454] width 43 height 12
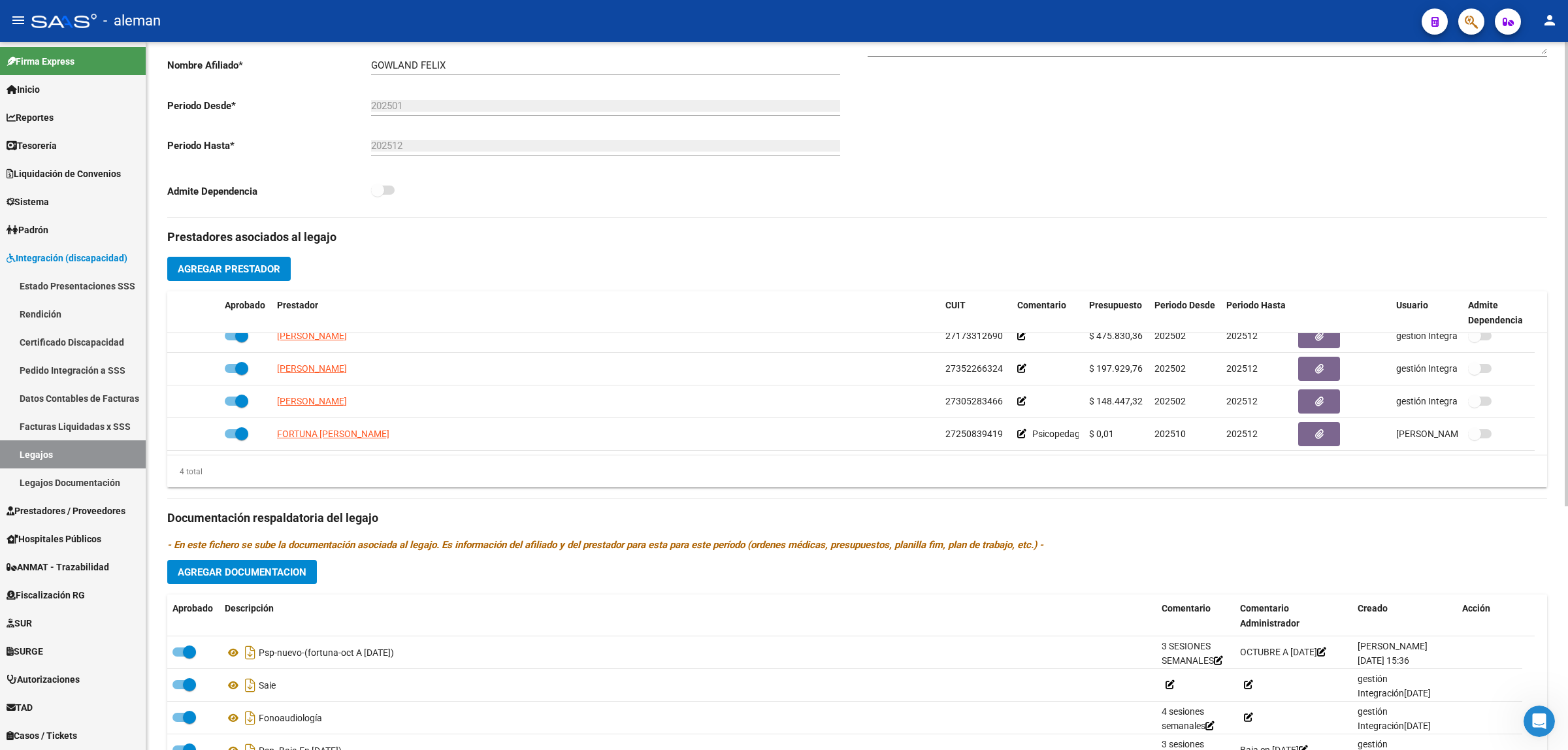
scroll to position [372, 0]
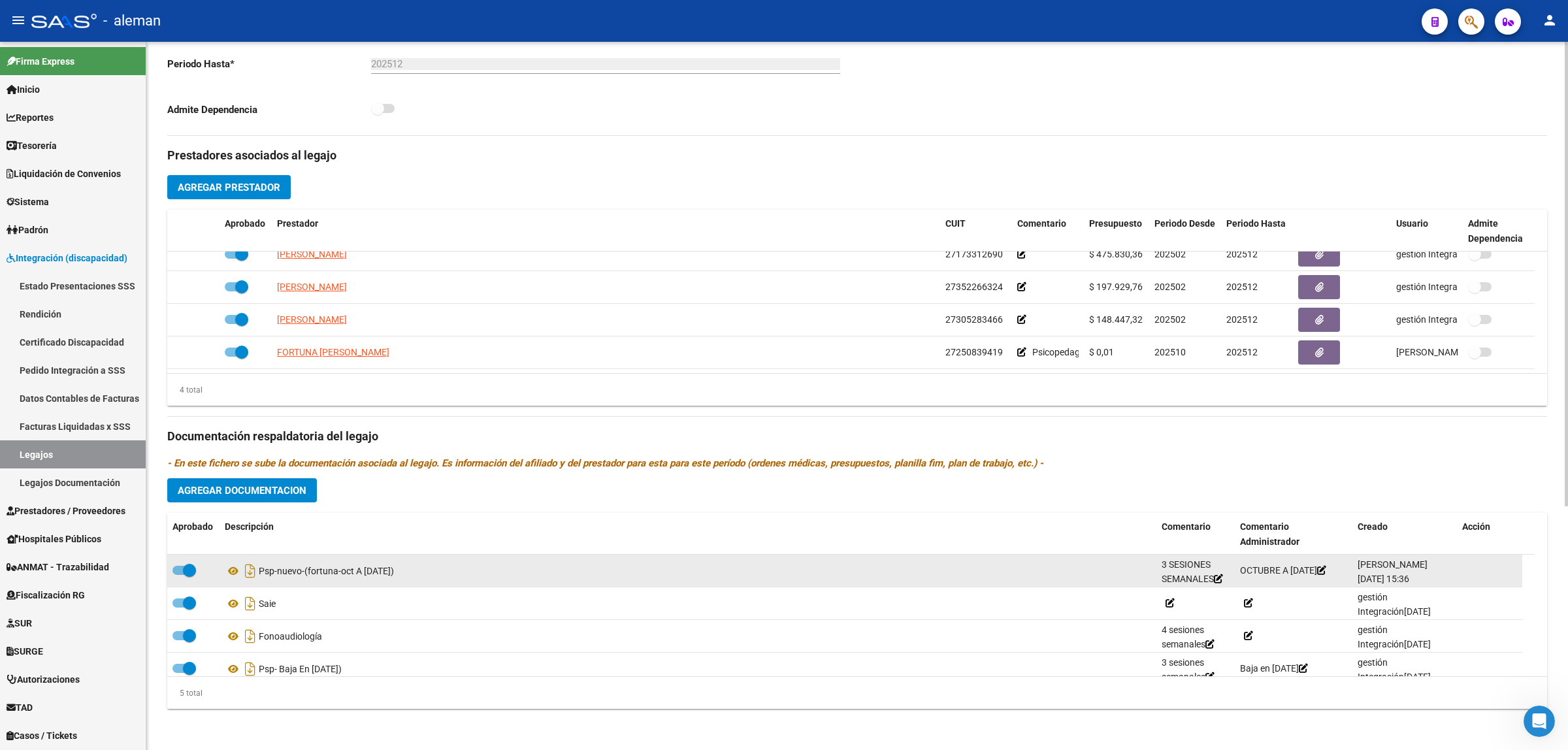
click at [840, 565] on div "Psp-nuevo-(fortuna-oct A [DATE])" at bounding box center [688, 570] width 926 height 21
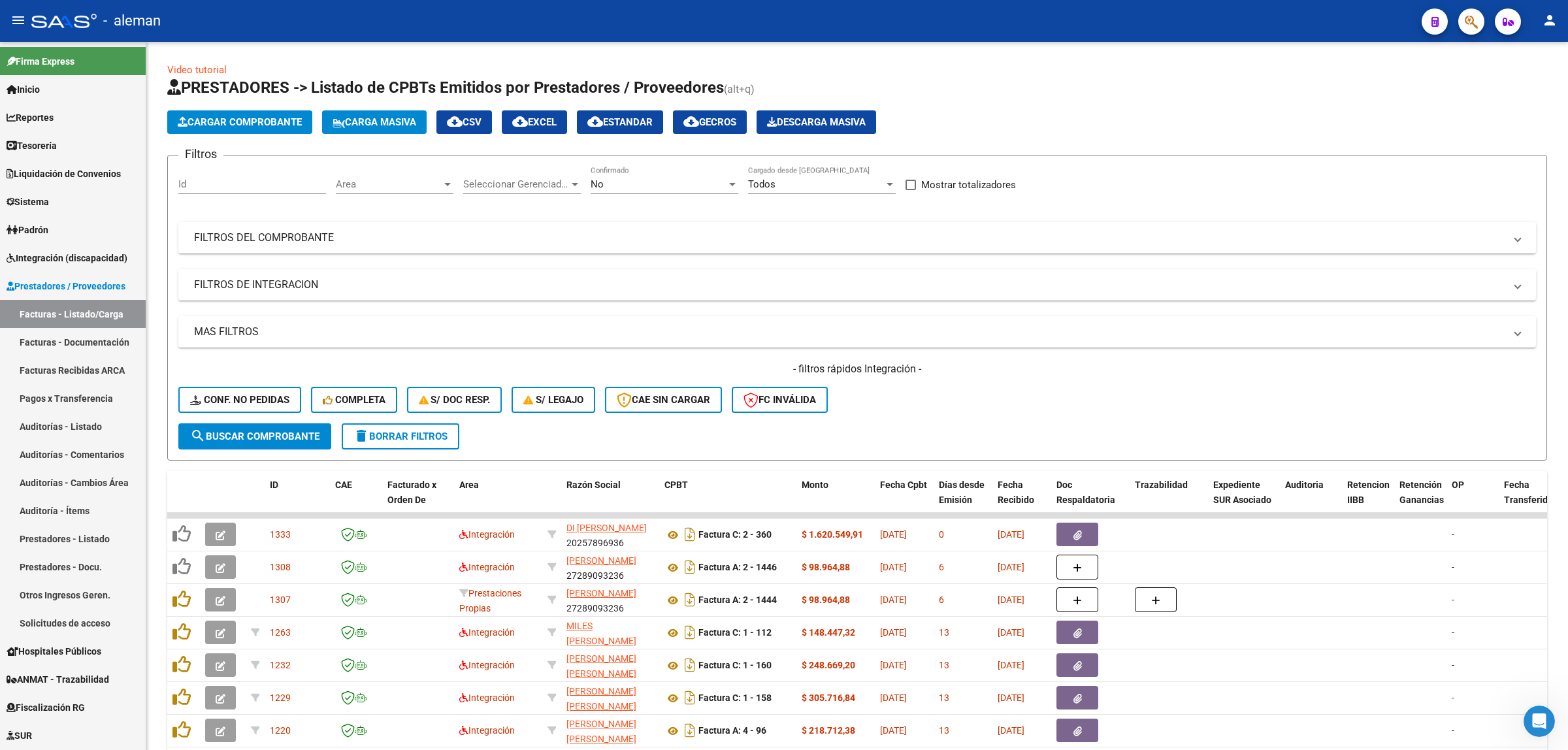
scroll to position [163, 0]
